Goal: Task Accomplishment & Management: Use online tool/utility

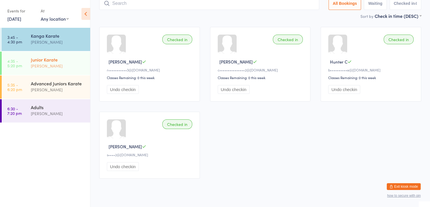
click at [45, 62] on div "Junior Karate" at bounding box center [58, 59] width 55 height 6
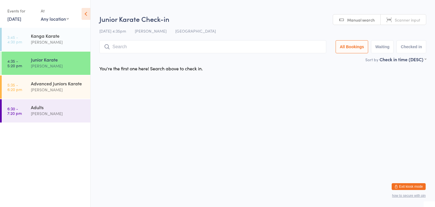
click at [181, 47] on input "search" at bounding box center [212, 46] width 227 height 13
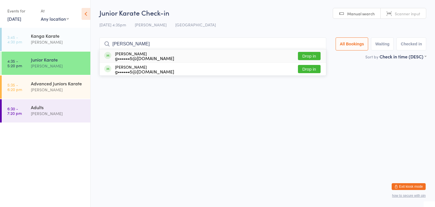
type input "urvish"
click at [311, 57] on button "Drop in" at bounding box center [309, 56] width 23 height 8
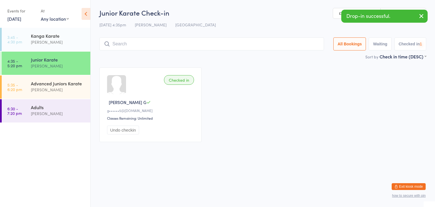
click at [303, 45] on input "search" at bounding box center [211, 43] width 224 height 13
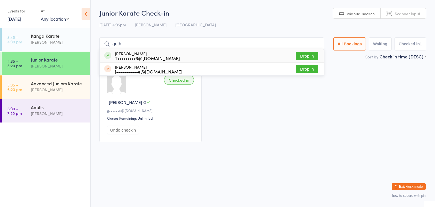
type input "geth"
click at [309, 56] on button "Drop in" at bounding box center [306, 56] width 23 height 8
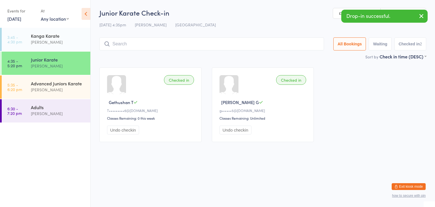
click at [304, 45] on input "search" at bounding box center [211, 43] width 224 height 13
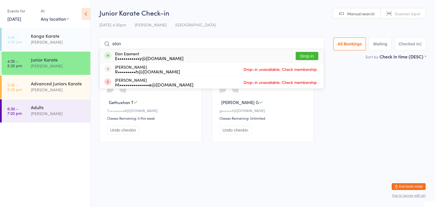
type input "elon"
click at [310, 57] on button "Drop in" at bounding box center [306, 56] width 23 height 8
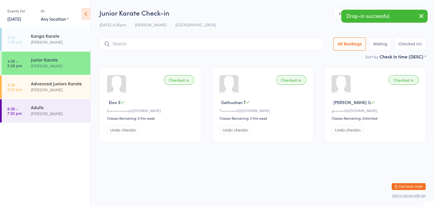
click at [308, 46] on input "search" at bounding box center [211, 43] width 224 height 13
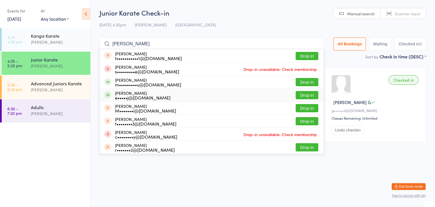
type input "ryan"
click at [307, 95] on button "Drop in" at bounding box center [306, 95] width 23 height 8
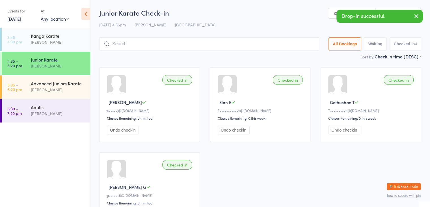
click at [300, 44] on input "search" at bounding box center [209, 43] width 220 height 13
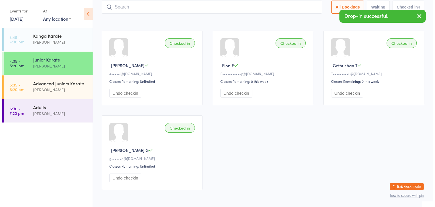
scroll to position [37, 0]
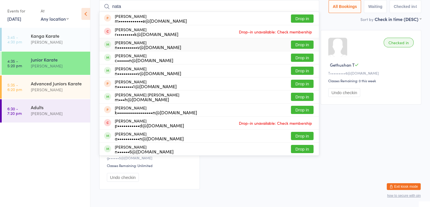
type input "nata"
click at [297, 45] on button "Drop in" at bounding box center [302, 44] width 23 height 8
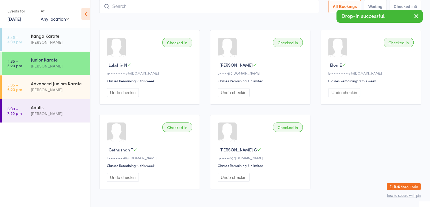
click at [291, 8] on input "search" at bounding box center [209, 6] width 220 height 13
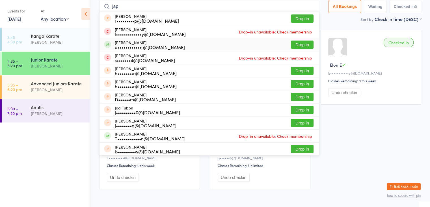
type input "jap"
click at [302, 42] on button "Drop in" at bounding box center [302, 44] width 23 height 8
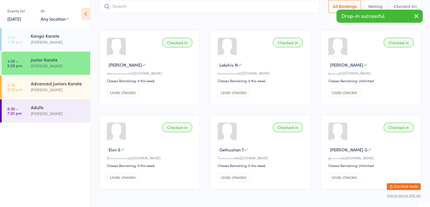
click at [277, 5] on input "search" at bounding box center [209, 6] width 220 height 13
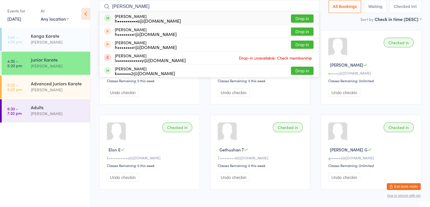
type input "Jamie"
click at [298, 18] on button "Drop in" at bounding box center [302, 18] width 23 height 8
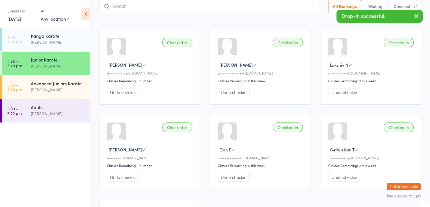
click at [294, 7] on input "search" at bounding box center [209, 6] width 220 height 13
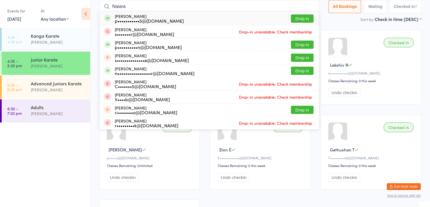
type input "Naiara"
click at [298, 16] on button "Drop in" at bounding box center [302, 18] width 23 height 8
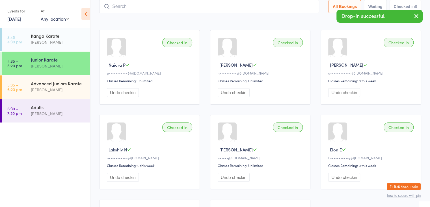
click at [287, 7] on input "search" at bounding box center [209, 6] width 220 height 13
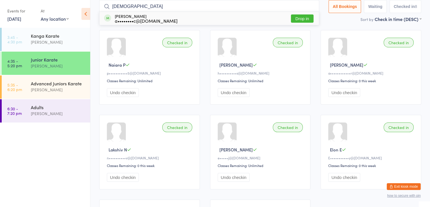
type input "jude"
click at [303, 19] on button "Drop in" at bounding box center [302, 18] width 23 height 8
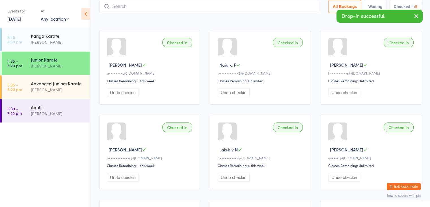
click at [299, 7] on input "search" at bounding box center [209, 6] width 220 height 13
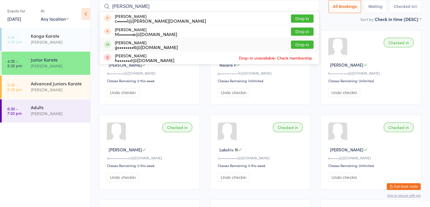
type input "lach"
click at [304, 43] on button "Drop in" at bounding box center [302, 44] width 23 height 8
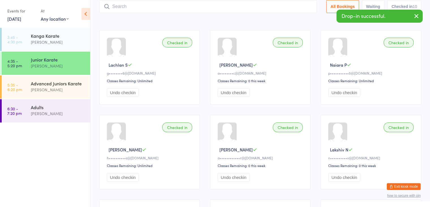
click at [299, 8] on input "search" at bounding box center [208, 6] width 218 height 13
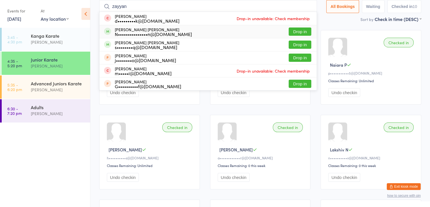
type input "zayyan"
click at [305, 33] on button "Drop in" at bounding box center [300, 31] width 23 height 8
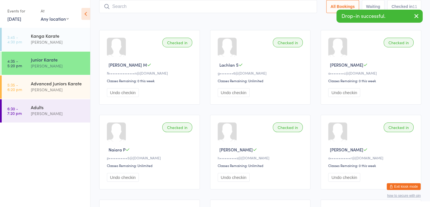
click at [301, 7] on input "search" at bounding box center [208, 6] width 218 height 13
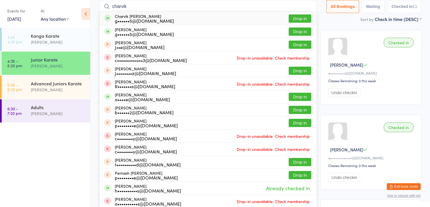
type input "charvik"
click at [305, 17] on button "Drop in" at bounding box center [300, 18] width 23 height 8
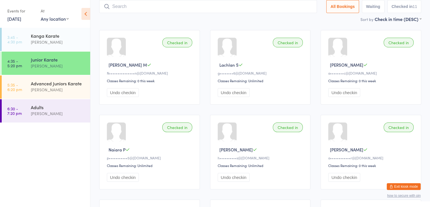
click at [300, 7] on input "search" at bounding box center [208, 6] width 218 height 13
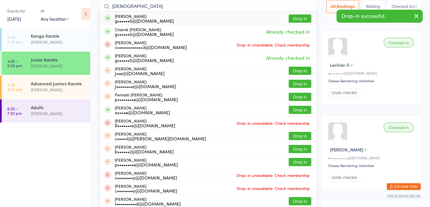
type input "charvish"
click at [302, 17] on button "Drop in" at bounding box center [300, 18] width 23 height 8
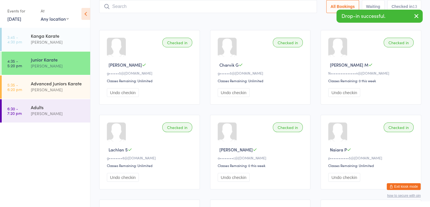
click at [300, 6] on input "search" at bounding box center [208, 6] width 218 height 13
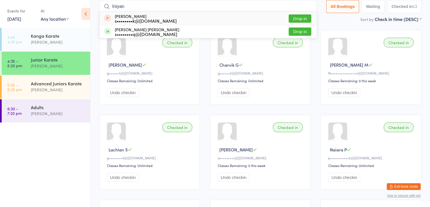
type input "Iniyan"
click at [300, 18] on button "Drop in" at bounding box center [300, 18] width 23 height 8
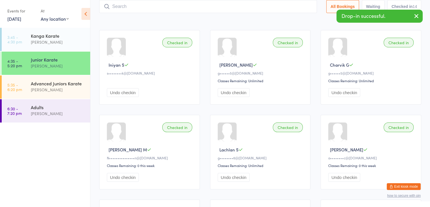
click at [292, 8] on input "search" at bounding box center [208, 6] width 218 height 13
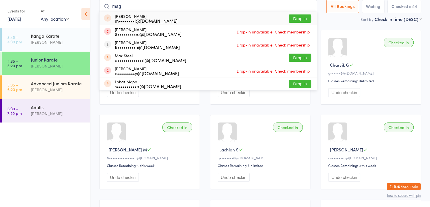
type input "magizhan"
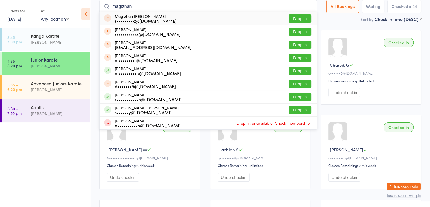
click at [295, 18] on button "Drop in" at bounding box center [300, 18] width 23 height 8
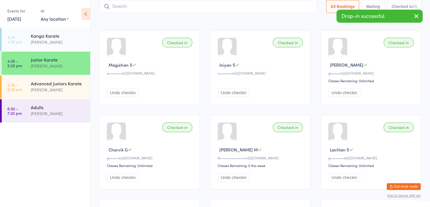
click at [401, 188] on button "Exit kiosk mode" at bounding box center [404, 186] width 34 height 7
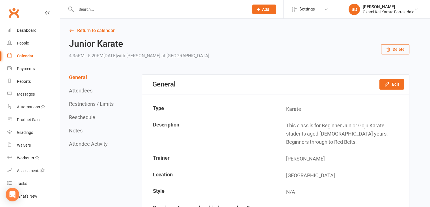
click at [166, 9] on input "text" at bounding box center [159, 9] width 171 height 8
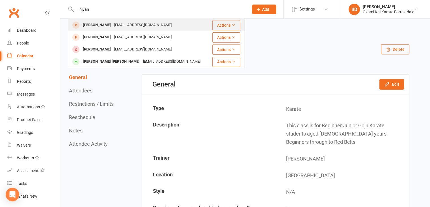
type input "iniyan"
click at [108, 25] on div "Iniyan Sathish Kumar" at bounding box center [96, 25] width 31 height 8
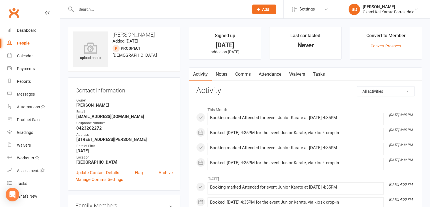
click at [271, 74] on link "Attendance" at bounding box center [270, 74] width 31 height 13
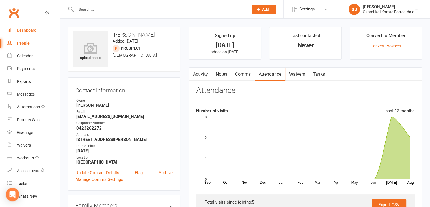
click at [33, 30] on div "Dashboard" at bounding box center [27, 30] width 20 height 5
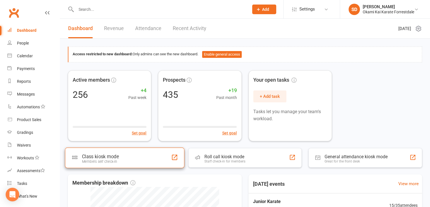
click at [134, 159] on div "Class kiosk mode Members self check-in" at bounding box center [124, 157] width 119 height 20
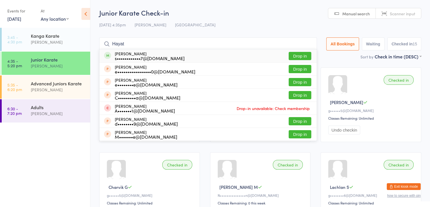
type input "Hayat"
click at [301, 53] on button "Drop in" at bounding box center [300, 56] width 23 height 8
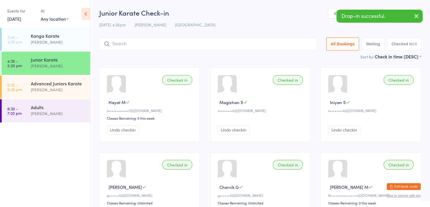
click at [293, 46] on input "search" at bounding box center [208, 43] width 218 height 13
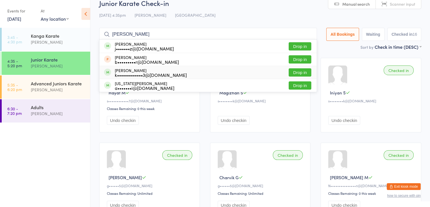
type input "George"
click at [297, 73] on button "Drop in" at bounding box center [300, 72] width 23 height 8
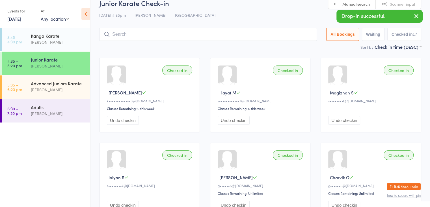
click at [296, 34] on input "search" at bounding box center [208, 34] width 218 height 13
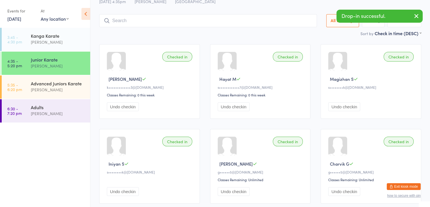
scroll to position [37, 0]
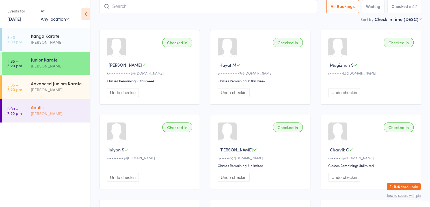
click at [64, 120] on div "Adults Sonya Del Carlo" at bounding box center [60, 110] width 59 height 22
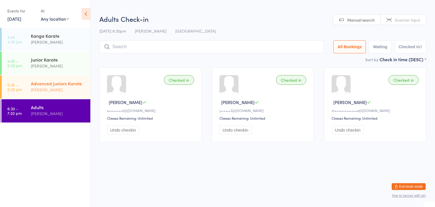
click at [63, 88] on div "[PERSON_NAME]" at bounding box center [58, 89] width 55 height 7
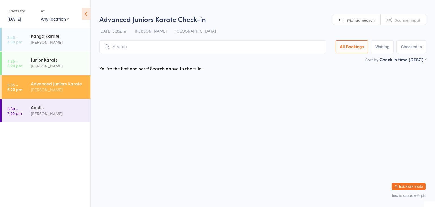
click at [182, 46] on input "search" at bounding box center [212, 46] width 227 height 13
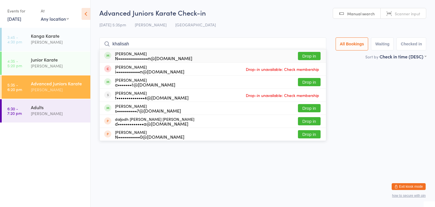
type input "khalisah"
click at [308, 56] on button "Drop in" at bounding box center [309, 56] width 23 height 8
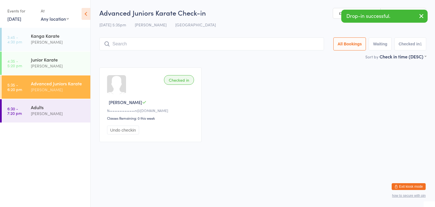
click at [301, 44] on input "search" at bounding box center [211, 43] width 224 height 13
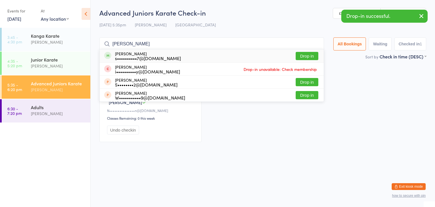
type input "milap"
click at [309, 55] on button "Drop in" at bounding box center [306, 56] width 23 height 8
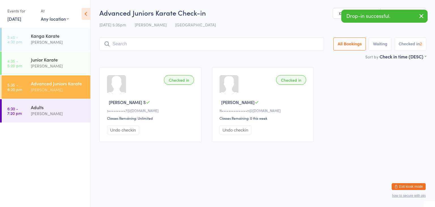
click at [301, 46] on input "search" at bounding box center [211, 43] width 224 height 13
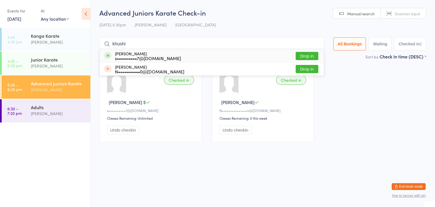
type input "khushi"
click at [307, 53] on button "Drop in" at bounding box center [306, 56] width 23 height 8
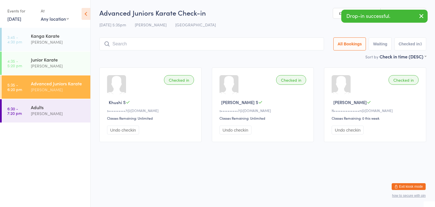
click at [305, 45] on input "search" at bounding box center [211, 43] width 224 height 13
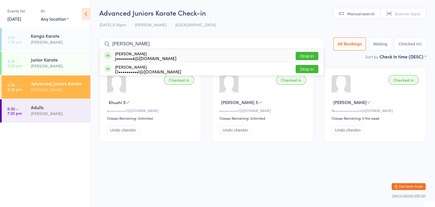
type input "aubrey"
click at [312, 55] on button "Drop in" at bounding box center [306, 56] width 23 height 8
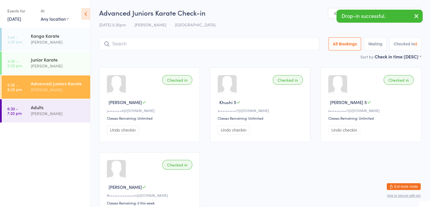
click at [307, 44] on input "search" at bounding box center [209, 43] width 220 height 13
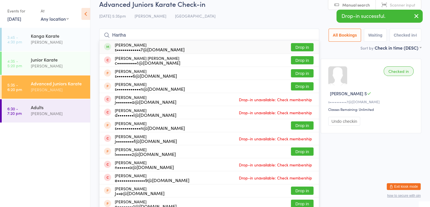
type input "Hartha"
click at [302, 46] on button "Drop in" at bounding box center [302, 47] width 23 height 8
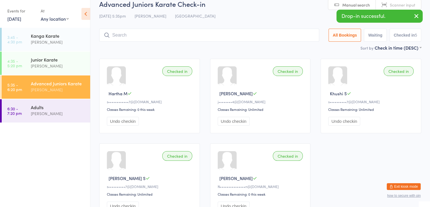
click at [292, 35] on input "search" at bounding box center [209, 35] width 220 height 13
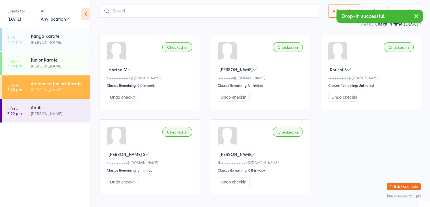
scroll to position [37, 0]
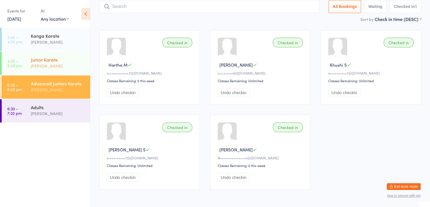
click at [55, 61] on div "Junior Karate" at bounding box center [58, 59] width 55 height 6
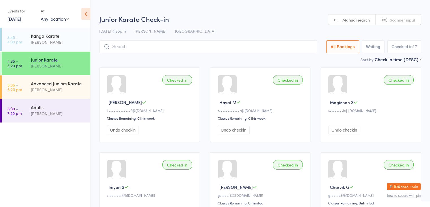
click at [137, 48] on input "search" at bounding box center [208, 46] width 218 height 13
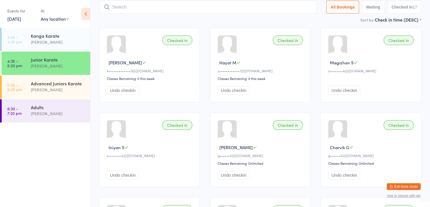
scroll to position [40, 0]
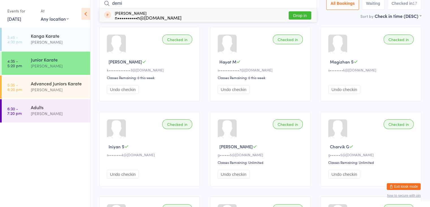
type input "demi"
click at [295, 16] on button "Drop in" at bounding box center [300, 15] width 23 height 8
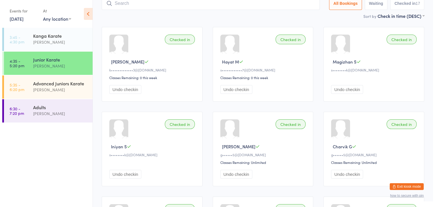
scroll to position [37, 0]
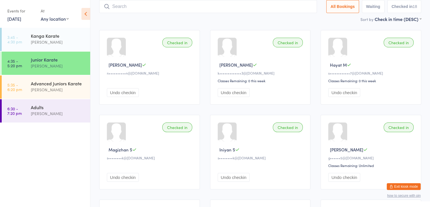
click at [395, 187] on button "Exit kiosk mode" at bounding box center [404, 186] width 34 height 7
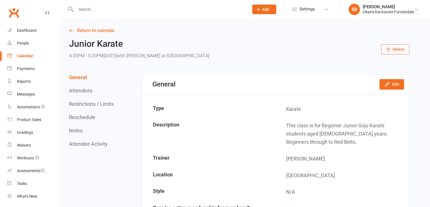
click at [137, 9] on input "text" at bounding box center [159, 9] width 171 height 8
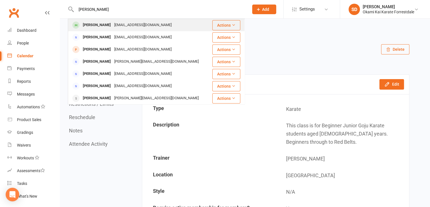
type input "jamie"
click at [102, 25] on div "Jamie Chambers" at bounding box center [96, 25] width 31 height 8
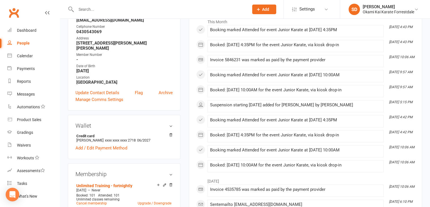
scroll to position [102, 0]
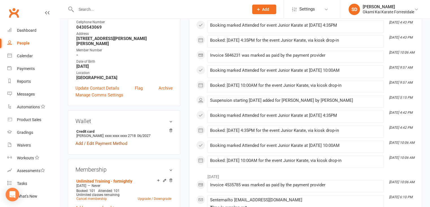
click at [115, 145] on link "Add / Edit Payment Method" at bounding box center [102, 143] width 52 height 7
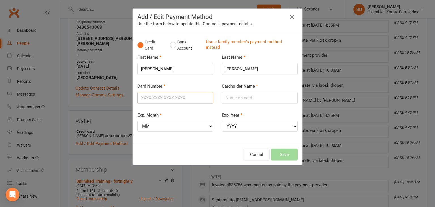
click at [174, 98] on input "Card Number" at bounding box center [175, 98] width 76 height 12
type input "4564680414847565"
click at [233, 98] on input "Cardholder Name" at bounding box center [260, 98] width 76 height 12
type input "H"
type input "Kirsty Chambers"
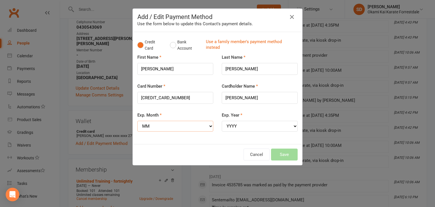
click at [192, 130] on select "MM 01 02 03 04 05 06 07 08 09 10 11 12" at bounding box center [175, 126] width 76 height 11
select select "08"
click at [137, 121] on select "MM 01 02 03 04 05 06 07 08 09 10 11 12" at bounding box center [175, 126] width 76 height 11
click at [250, 127] on select "YYYY 2025 2026 2027 2028 2029 2030 2031 2032 2033 2034" at bounding box center [260, 126] width 76 height 11
select select "2029"
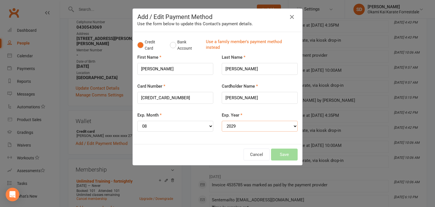
click at [222, 121] on select "YYYY 2025 2026 2027 2028 2029 2030 2031 2032 2033 2034" at bounding box center [260, 126] width 76 height 11
click at [283, 154] on button "Save" at bounding box center [284, 154] width 27 height 12
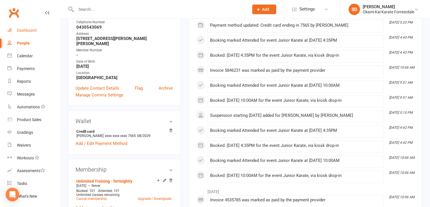
click at [31, 32] on div "Dashboard" at bounding box center [27, 30] width 20 height 5
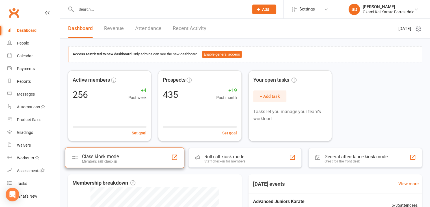
click at [133, 160] on div "Class kiosk mode Members self check-in" at bounding box center [124, 157] width 119 height 20
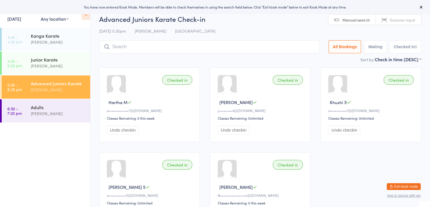
click at [180, 51] on input "search" at bounding box center [209, 46] width 220 height 13
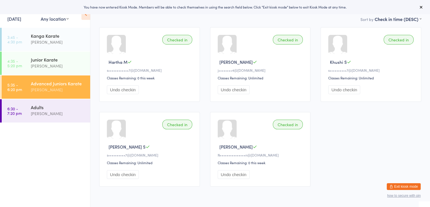
scroll to position [40, 0]
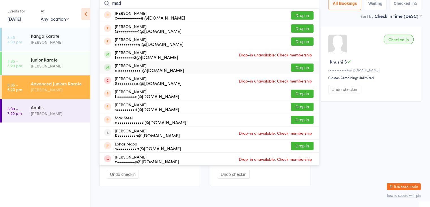
type input "mad"
click at [299, 66] on button "Drop in" at bounding box center [302, 67] width 23 height 8
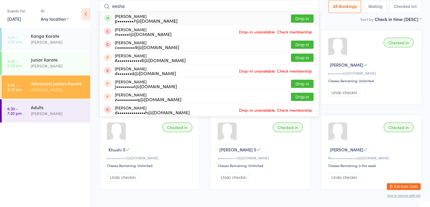
type input "eesha"
click at [305, 18] on button "Drop in" at bounding box center [302, 18] width 23 height 8
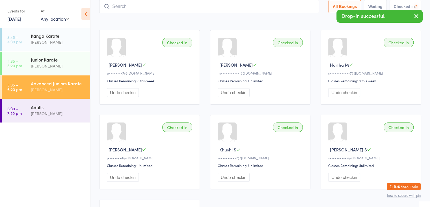
click at [283, 8] on input "search" at bounding box center [209, 6] width 220 height 13
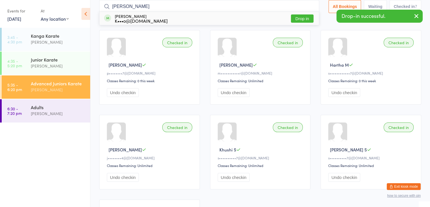
type input "[PERSON_NAME]"
click at [299, 18] on button "Drop in" at bounding box center [302, 18] width 23 height 8
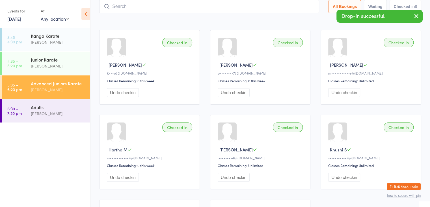
click at [291, 8] on input "search" at bounding box center [209, 6] width 220 height 13
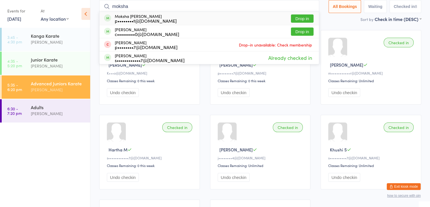
type input "moksha"
click at [300, 16] on button "Drop in" at bounding box center [302, 18] width 23 height 8
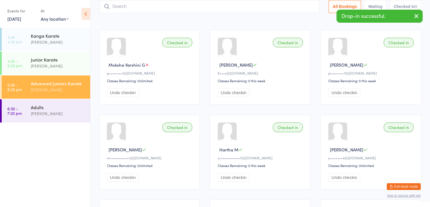
click at [292, 6] on input "search" at bounding box center [209, 6] width 220 height 13
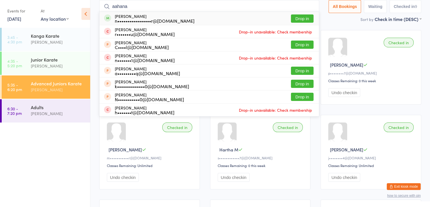
type input "aahana"
click at [305, 18] on button "Drop in" at bounding box center [302, 18] width 23 height 8
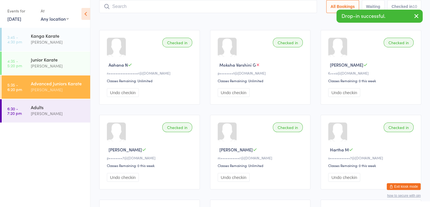
click at [297, 10] on input "search" at bounding box center [208, 6] width 218 height 13
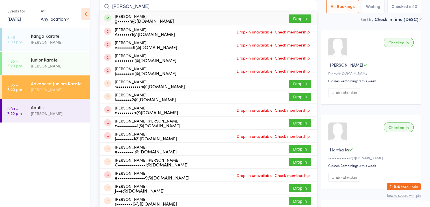
type input "[PERSON_NAME]"
click at [302, 17] on button "Drop in" at bounding box center [300, 18] width 23 height 8
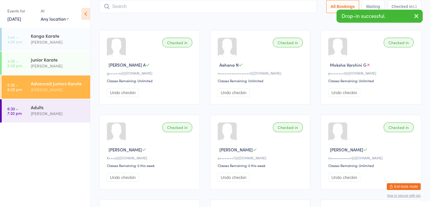
click at [294, 8] on input "search" at bounding box center [208, 6] width 218 height 13
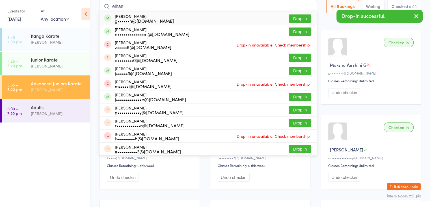
type input "elhan"
click at [301, 19] on button "Drop in" at bounding box center [300, 18] width 23 height 8
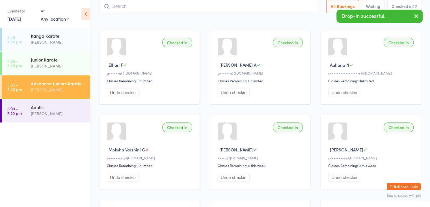
click at [290, 8] on input "search" at bounding box center [208, 6] width 218 height 13
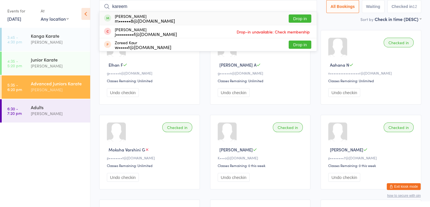
type input "kareem"
click at [303, 16] on button "Drop in" at bounding box center [300, 18] width 23 height 8
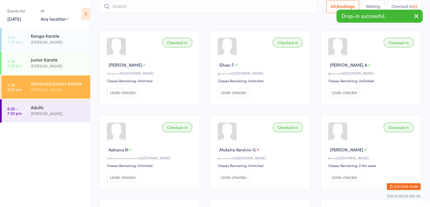
click at [300, 9] on input "search" at bounding box center [208, 6] width 218 height 13
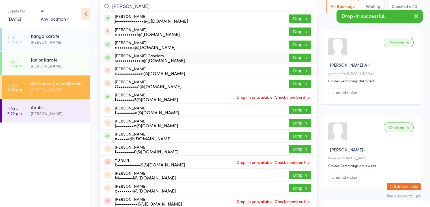
type input "[PERSON_NAME]"
click at [295, 57] on button "Drop in" at bounding box center [300, 57] width 23 height 8
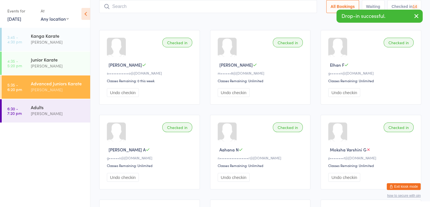
click at [300, 5] on input "search" at bounding box center [208, 6] width 218 height 13
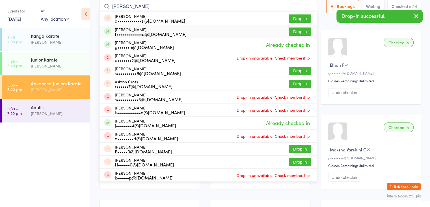
type input "[PERSON_NAME]"
click at [299, 32] on button "Drop in" at bounding box center [300, 31] width 23 height 8
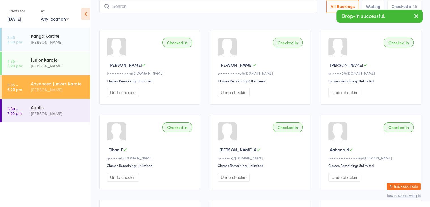
click at [298, 7] on input "search" at bounding box center [208, 6] width 218 height 13
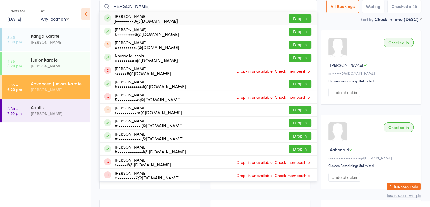
type input "[PERSON_NAME]"
click at [301, 17] on button "Drop in" at bounding box center [300, 18] width 23 height 8
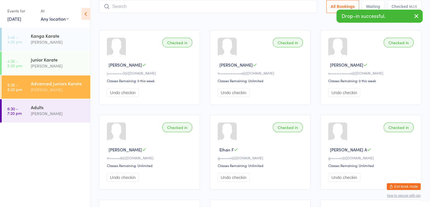
click at [290, 5] on input "search" at bounding box center [208, 6] width 218 height 13
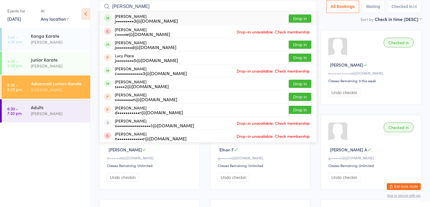
type input "[PERSON_NAME]"
click at [300, 17] on button "Drop in" at bounding box center [300, 18] width 23 height 8
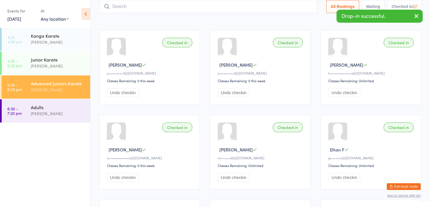
click at [294, 8] on input "search" at bounding box center [208, 6] width 218 height 13
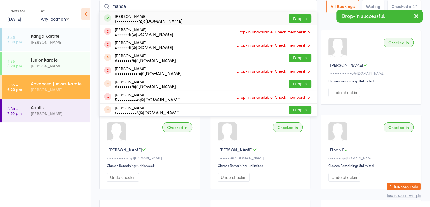
type input "mahsa"
click at [300, 16] on button "Drop in" at bounding box center [300, 18] width 23 height 8
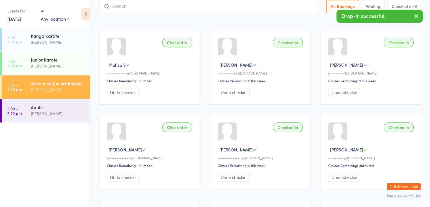
click at [297, 7] on input "search" at bounding box center [208, 6] width 218 height 13
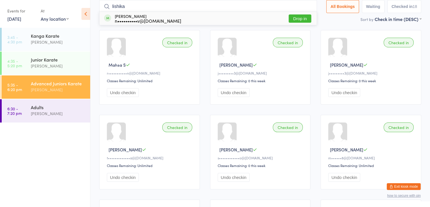
type input "lishika"
click at [302, 17] on button "Drop in" at bounding box center [300, 18] width 23 height 8
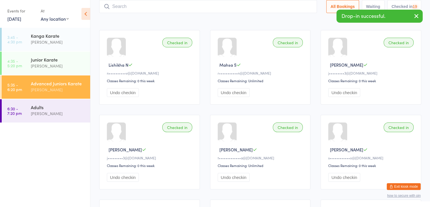
click at [302, 7] on input "search" at bounding box center [208, 6] width 218 height 13
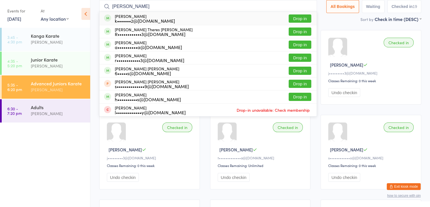
type input "[PERSON_NAME]"
click at [301, 18] on button "Drop in" at bounding box center [300, 18] width 23 height 8
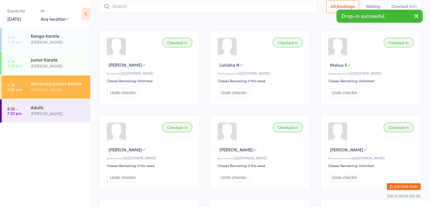
click at [296, 6] on input "search" at bounding box center [208, 6] width 218 height 13
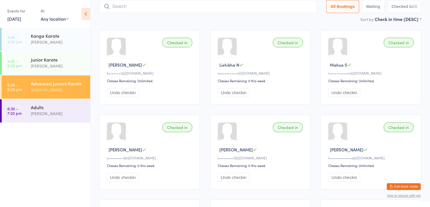
click at [133, 6] on input "search" at bounding box center [208, 6] width 218 height 13
type input "pierre"
click at [297, 16] on button "Drop in" at bounding box center [300, 18] width 23 height 8
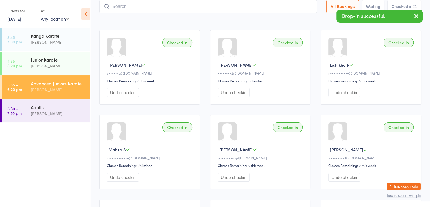
click at [292, 5] on input "search" at bounding box center [208, 6] width 218 height 13
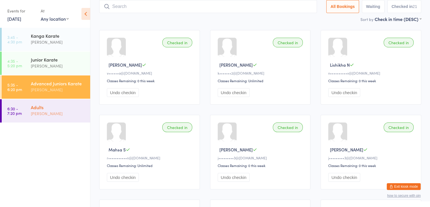
click at [61, 113] on div "[PERSON_NAME]" at bounding box center [58, 113] width 55 height 7
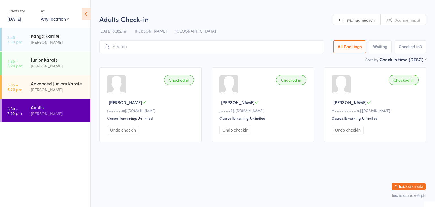
click at [153, 48] on input "search" at bounding box center [211, 46] width 224 height 13
